Goal: Entertainment & Leisure: Consume media (video, audio)

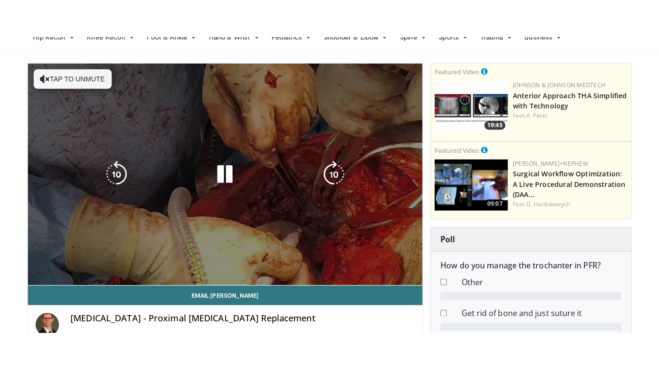
scroll to position [48, 0]
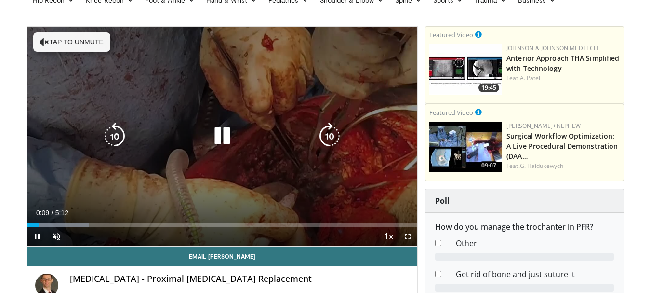
click at [67, 42] on button "Tap to unmute" at bounding box center [71, 41] width 77 height 19
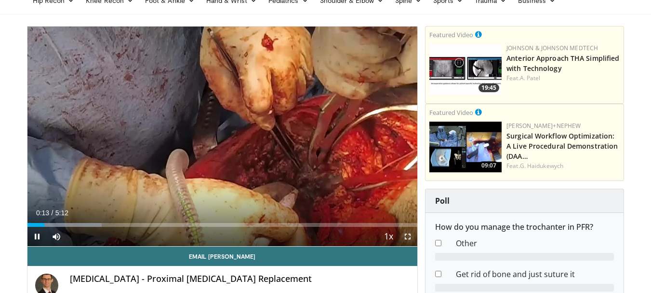
click at [407, 237] on span "Video Player" at bounding box center [407, 236] width 19 height 19
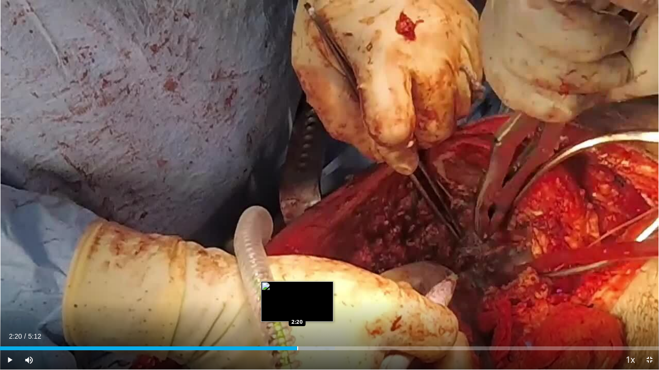
click at [297, 292] on div "Progress Bar" at bounding box center [297, 349] width 1 height 4
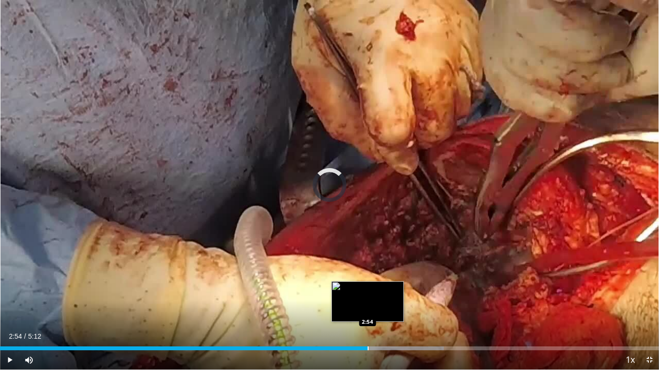
click at [367, 292] on div "Progress Bar" at bounding box center [367, 349] width 1 height 4
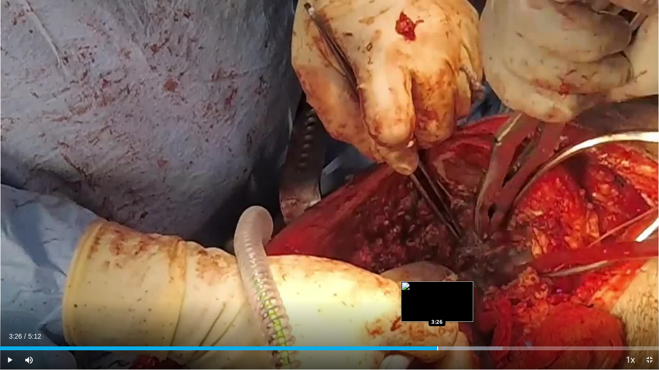
click at [437, 292] on div "Progress Bar" at bounding box center [437, 349] width 1 height 4
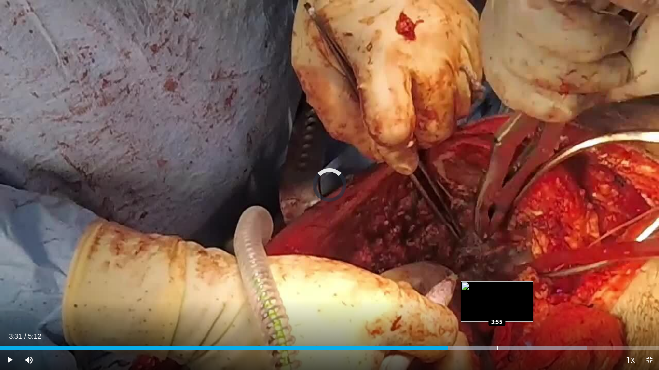
click at [497, 292] on div "Loaded : 88.99% 3:31 3:55" at bounding box center [329, 345] width 659 height 9
